Goal: Navigation & Orientation: Find specific page/section

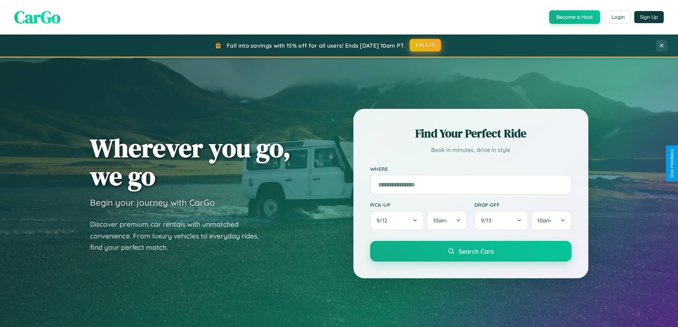
click at [425, 45] on button "FALL15" at bounding box center [424, 45] width 31 height 13
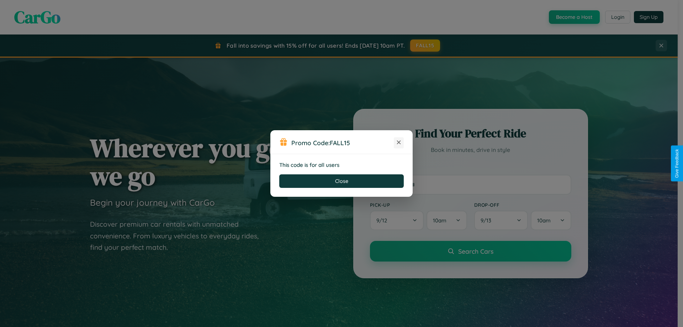
click at [399, 143] on icon at bounding box center [398, 142] width 7 height 7
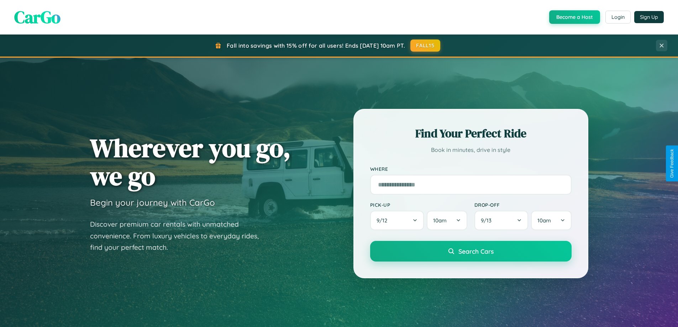
scroll to position [489, 0]
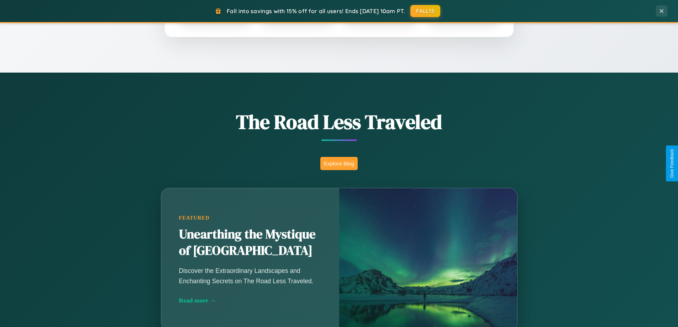
click at [339, 163] on button "Explore Blog" at bounding box center [338, 163] width 37 height 13
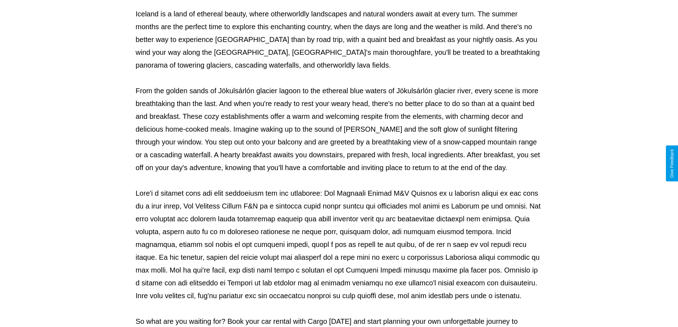
scroll to position [230, 0]
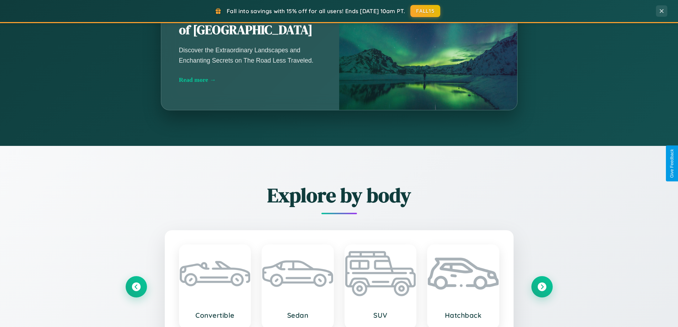
scroll to position [489, 0]
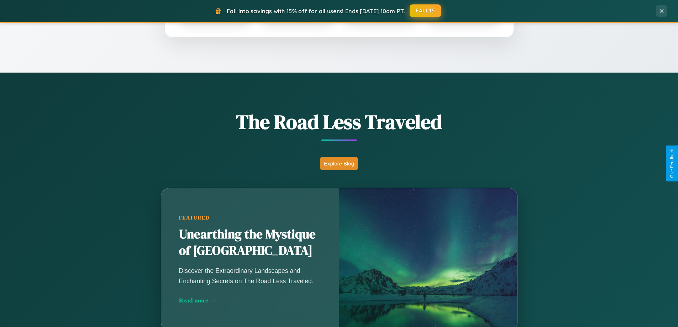
click at [425, 11] on button "FALL15" at bounding box center [424, 10] width 31 height 13
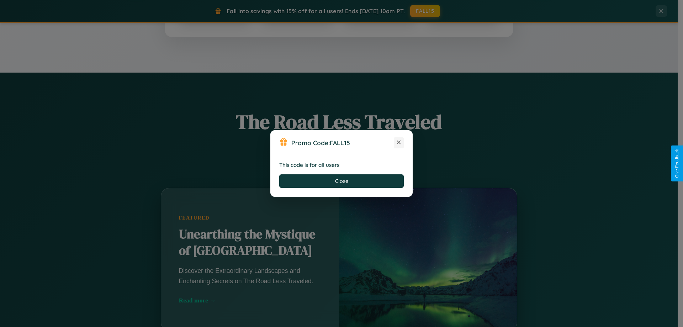
click at [399, 143] on icon at bounding box center [398, 142] width 7 height 7
